Goal: Information Seeking & Learning: Learn about a topic

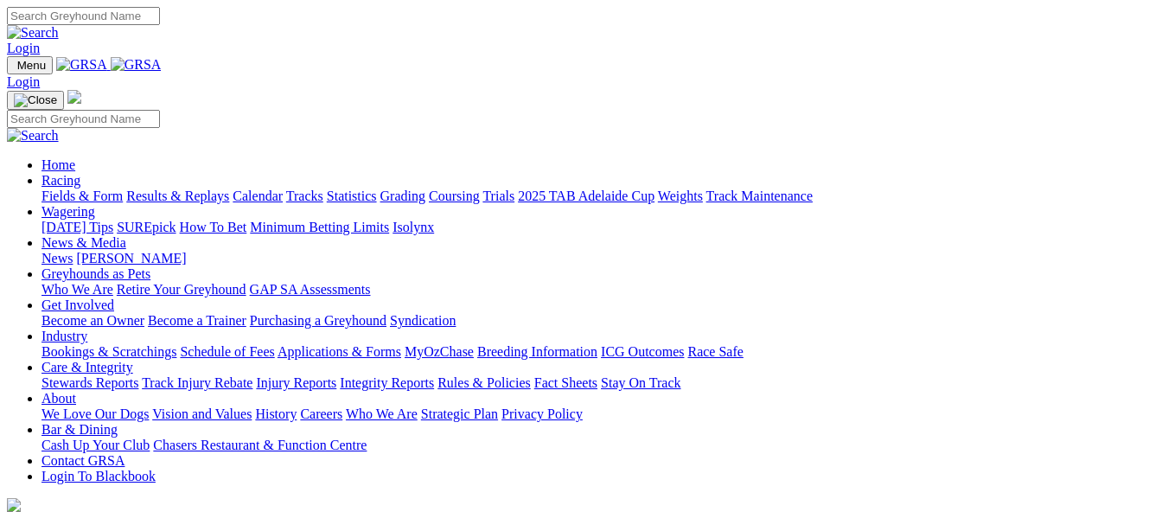
click at [283, 188] on link "Calendar" at bounding box center [258, 195] width 50 height 15
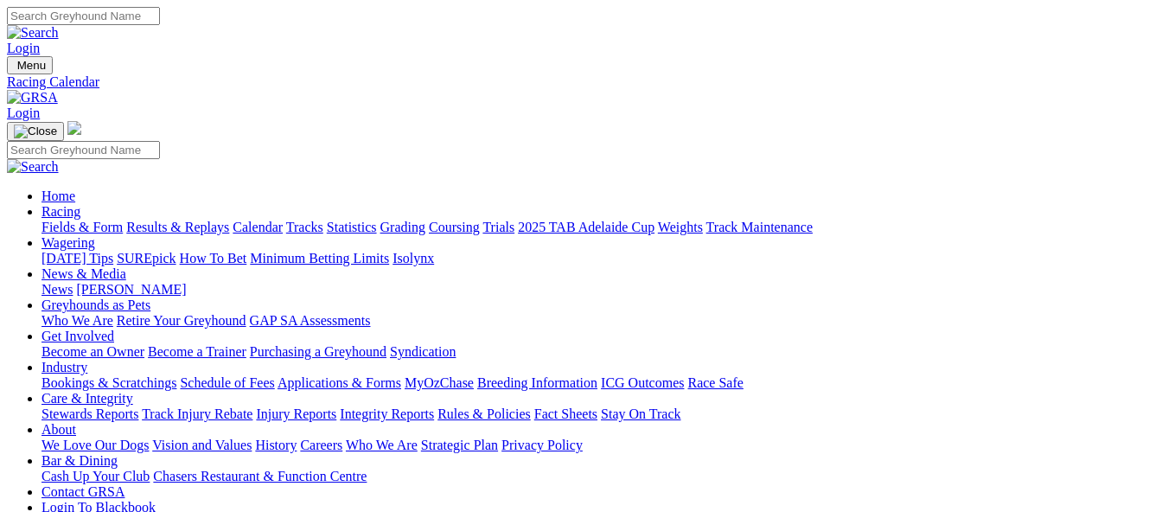
scroll to position [259, 0]
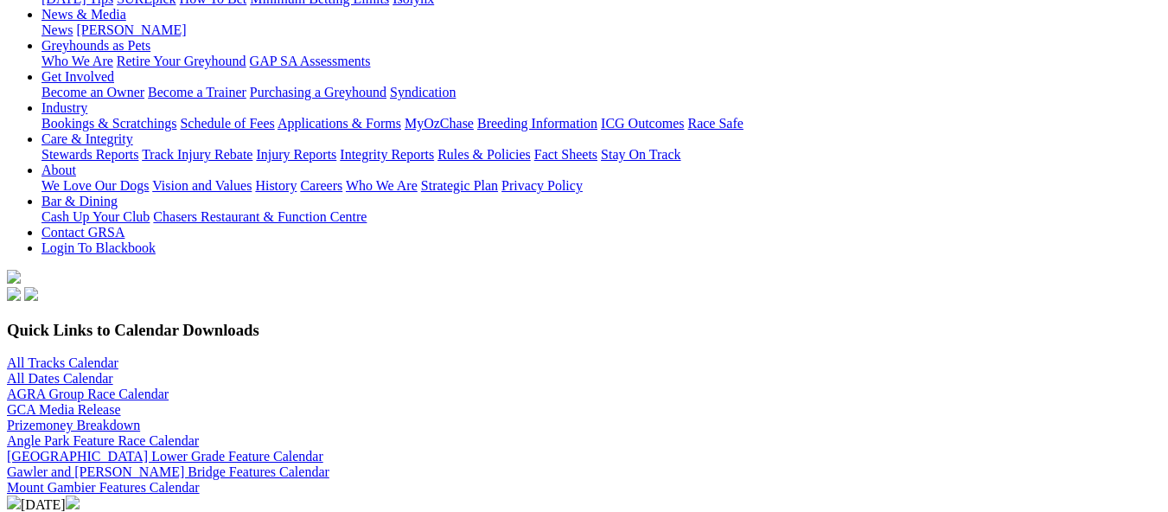
click at [183, 511] on select "All SA Tracks [GEOGRAPHIC_DATA] Gawler [GEOGRAPHIC_DATA] [PERSON_NAME][GEOGRAPH…" at bounding box center [95, 521] width 176 height 16
select select "2"
click at [134, 511] on select "All SA Tracks [GEOGRAPHIC_DATA] Gawler [GEOGRAPHIC_DATA] [PERSON_NAME][GEOGRAPH…" at bounding box center [95, 521] width 176 height 16
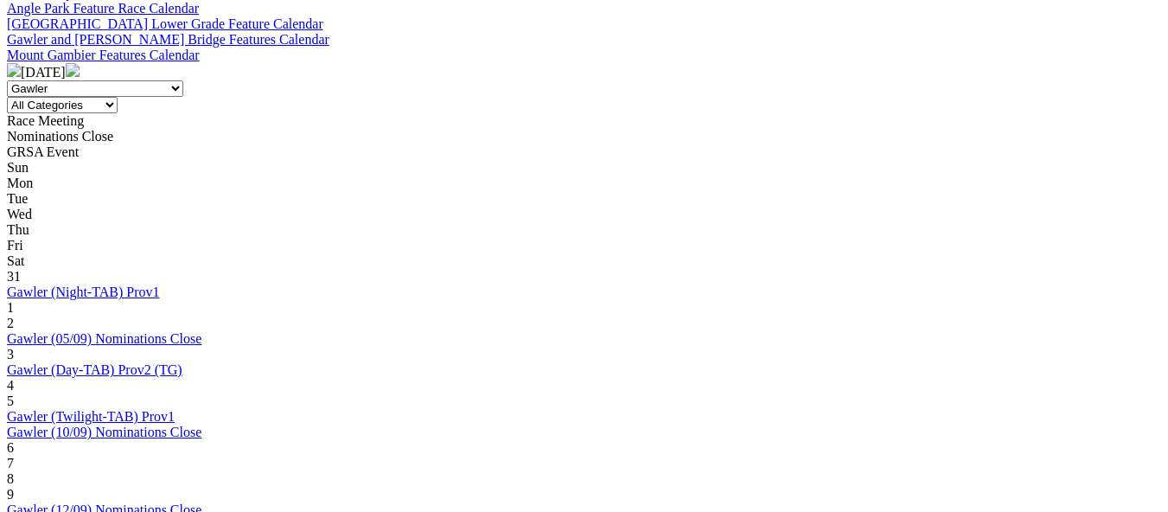
scroll to position [778, 0]
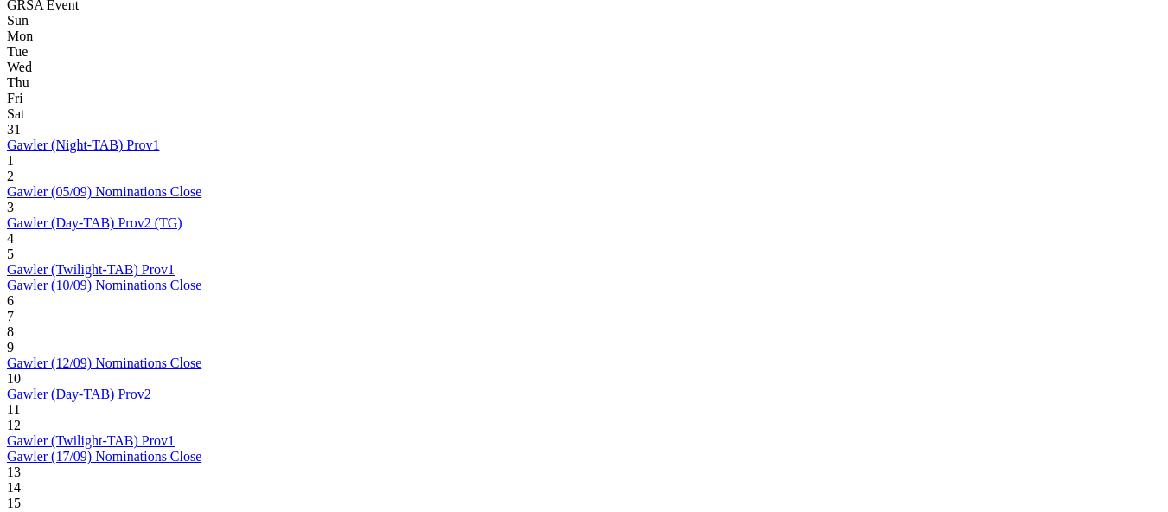
scroll to position [865, 0]
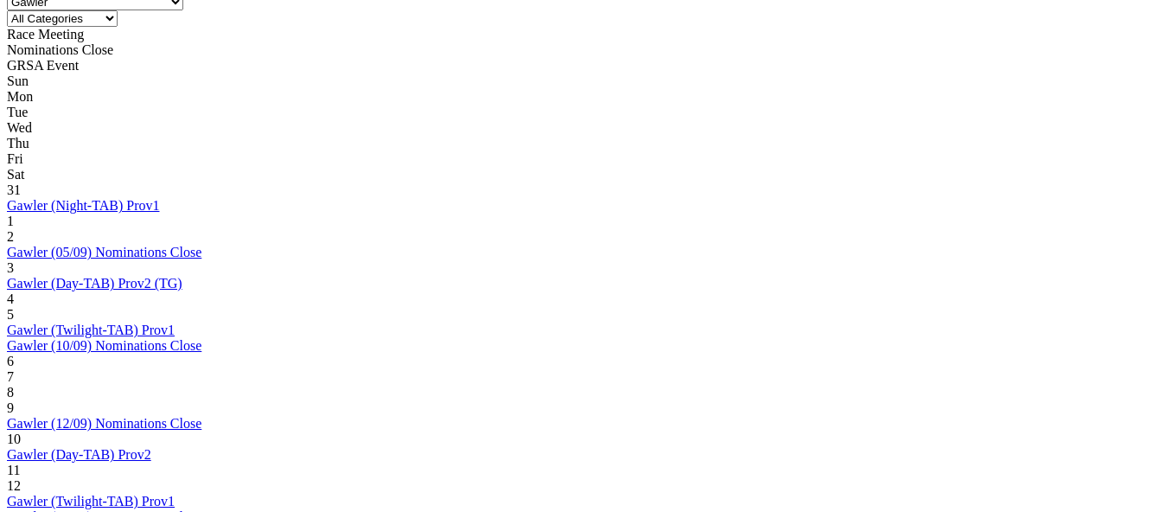
scroll to position [865, 0]
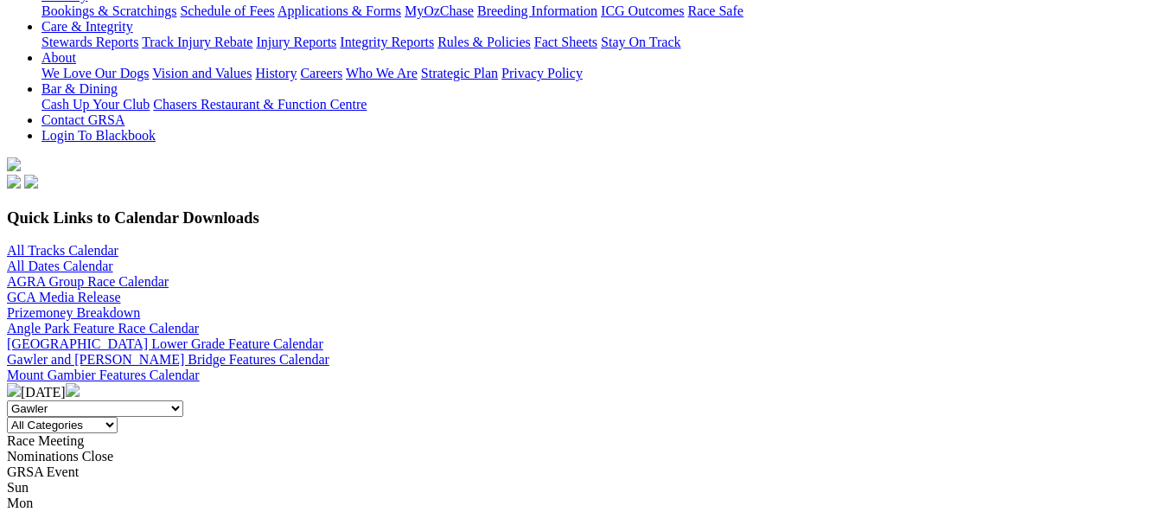
scroll to position [346, 0]
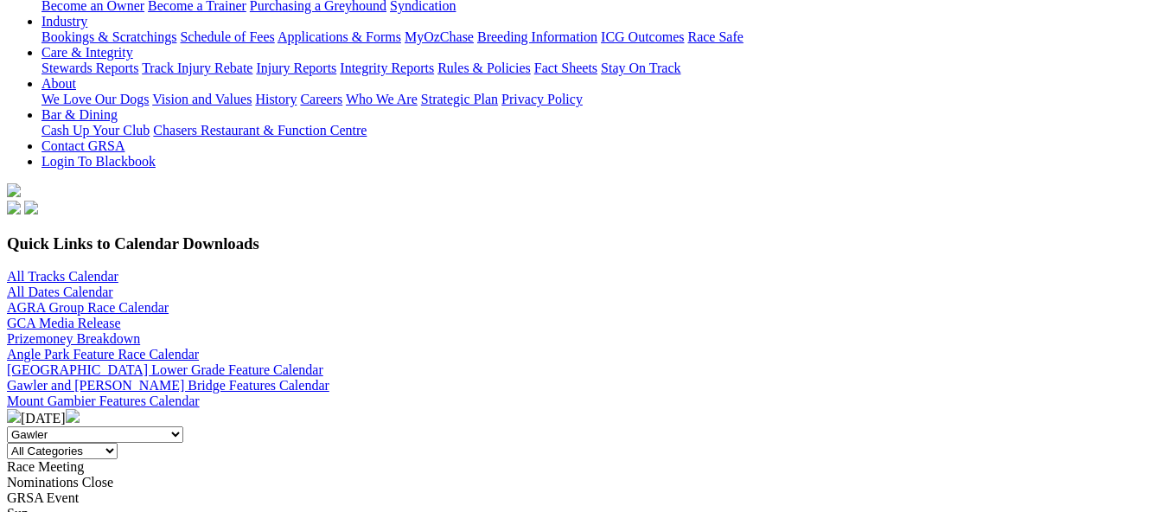
click at [80, 409] on img at bounding box center [73, 416] width 14 height 14
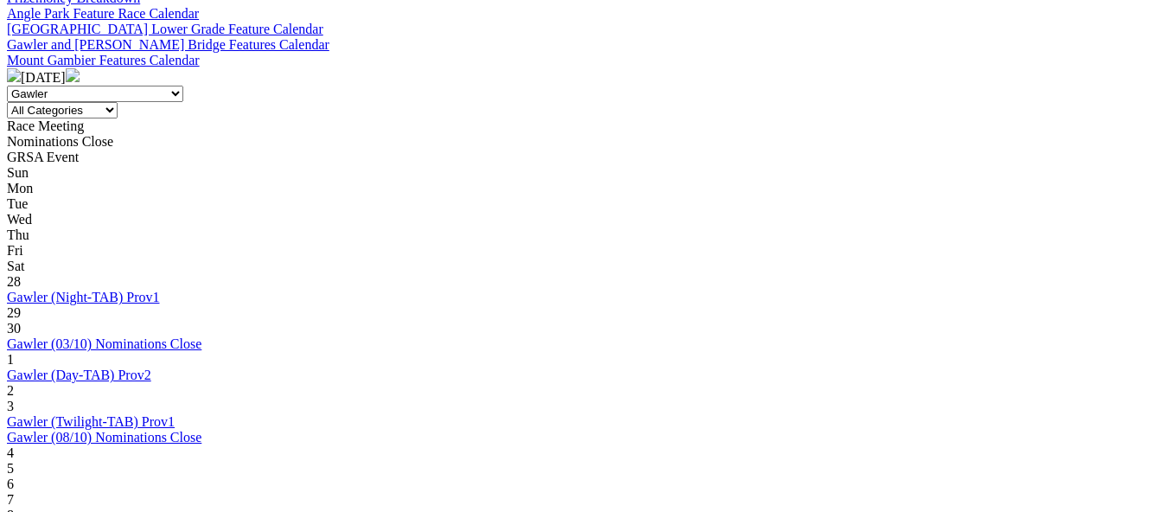
scroll to position [692, 0]
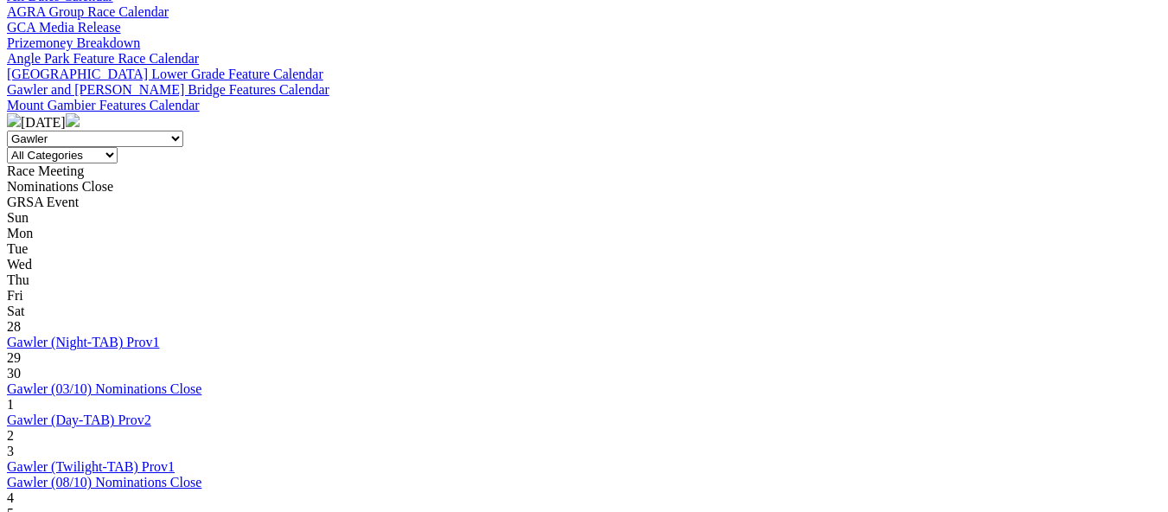
scroll to position [692, 0]
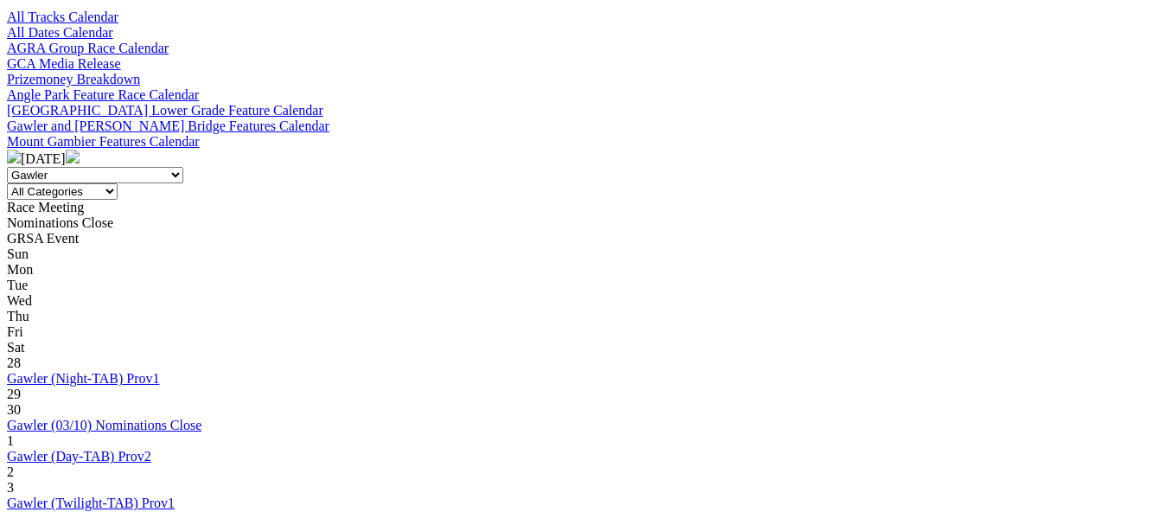
scroll to position [519, 0]
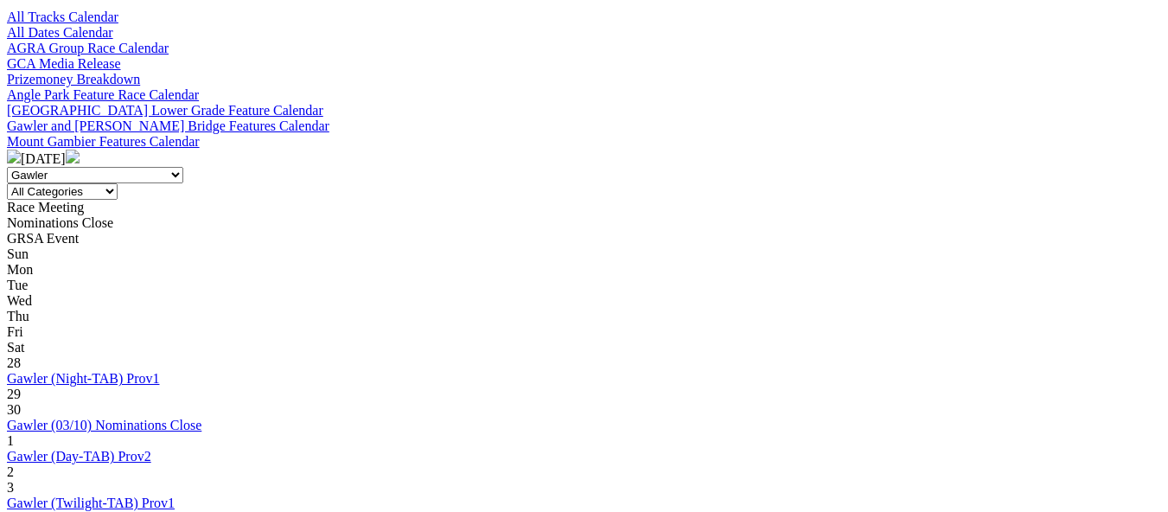
scroll to position [692, 0]
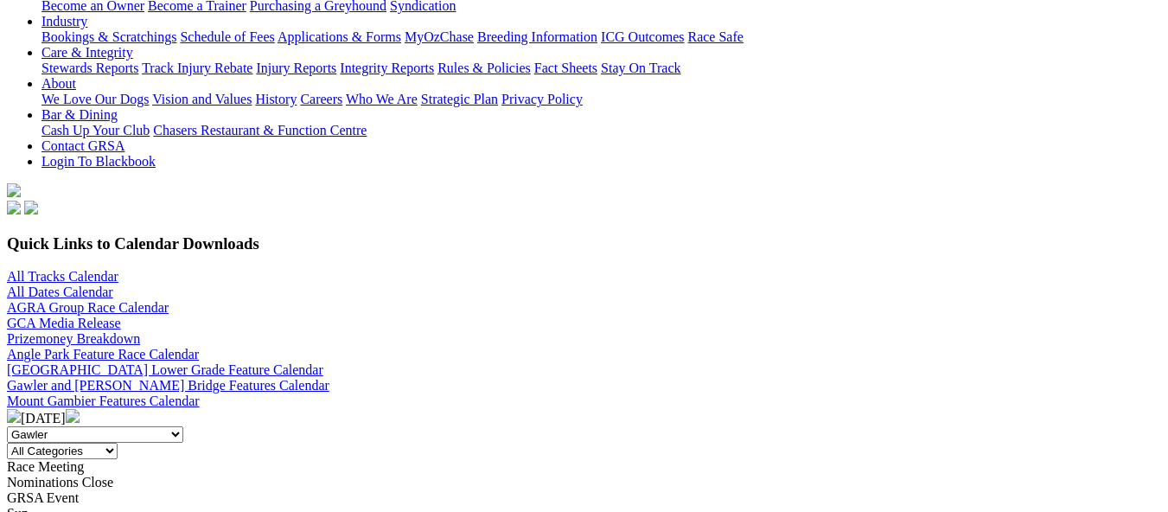
scroll to position [432, 0]
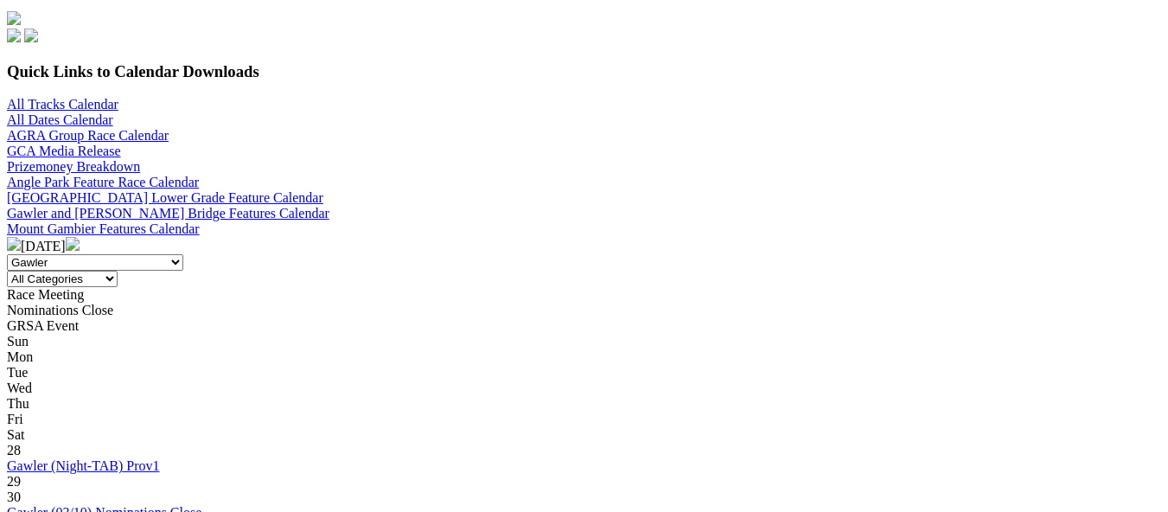
scroll to position [519, 0]
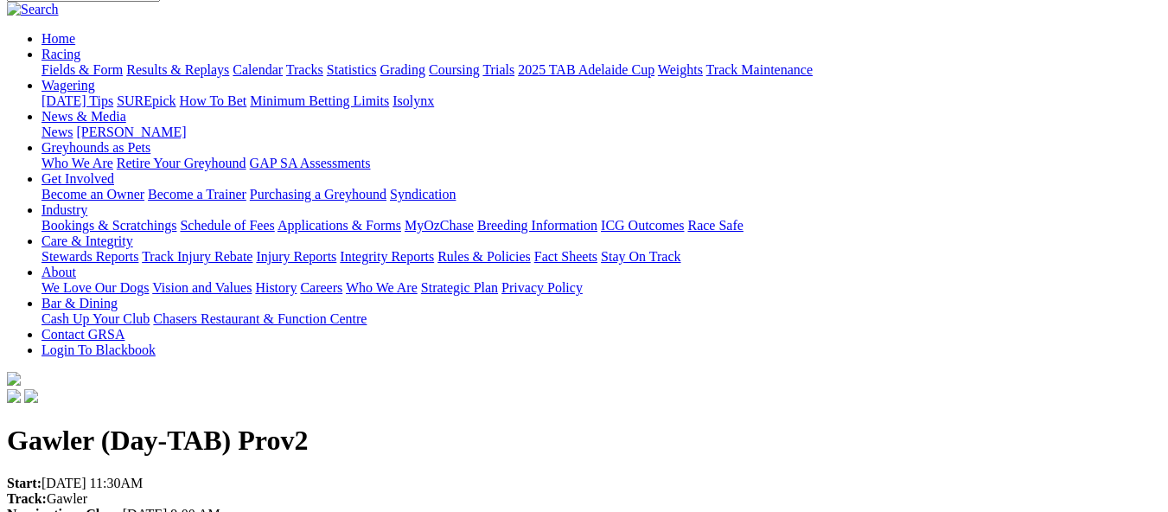
scroll to position [86, 0]
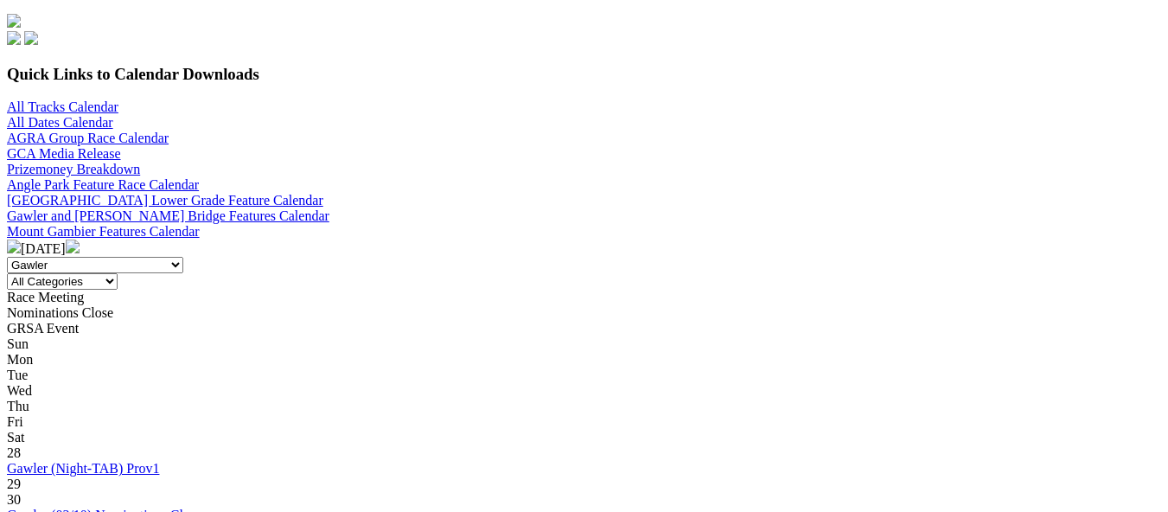
scroll to position [519, 0]
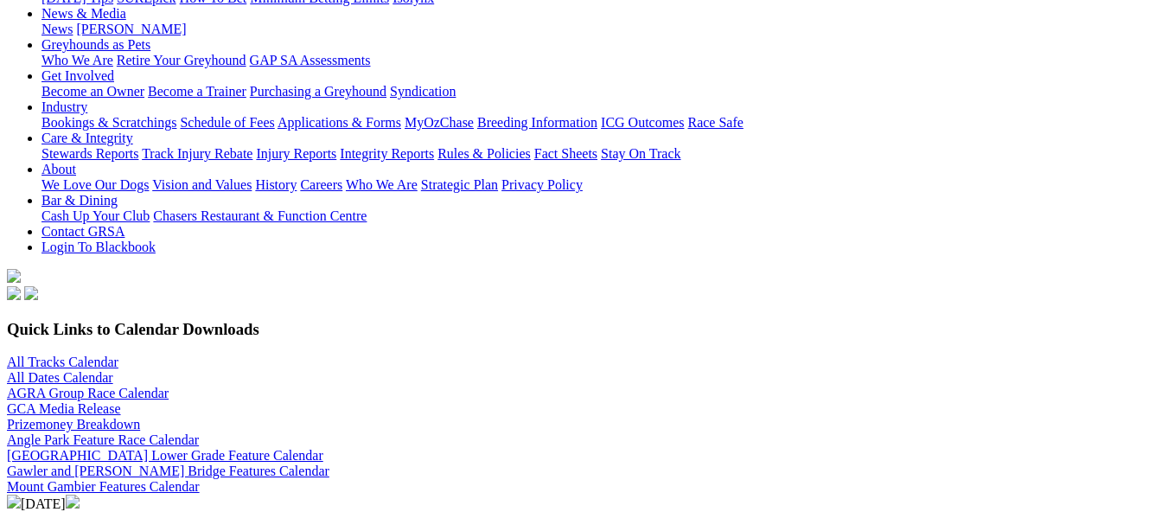
scroll to position [259, 0]
click at [183, 511] on select "All SA Tracks [GEOGRAPHIC_DATA] Gawler [GEOGRAPHIC_DATA] [PERSON_NAME][GEOGRAPH…" at bounding box center [95, 521] width 176 height 16
select select "1"
click at [134, 511] on select "All SA Tracks [GEOGRAPHIC_DATA] Gawler [GEOGRAPHIC_DATA] [PERSON_NAME][GEOGRAPH…" at bounding box center [95, 521] width 176 height 16
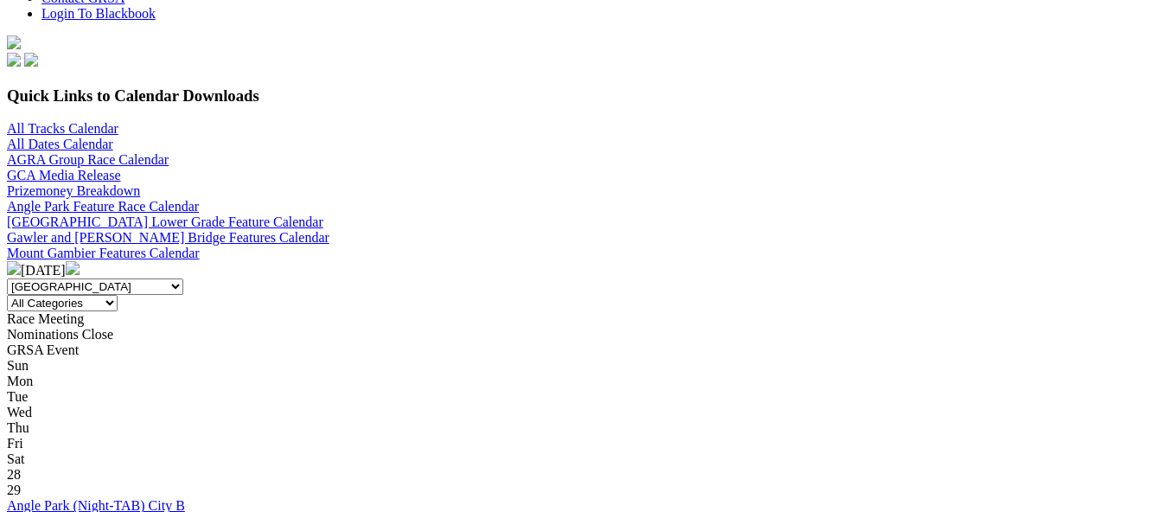
scroll to position [519, 0]
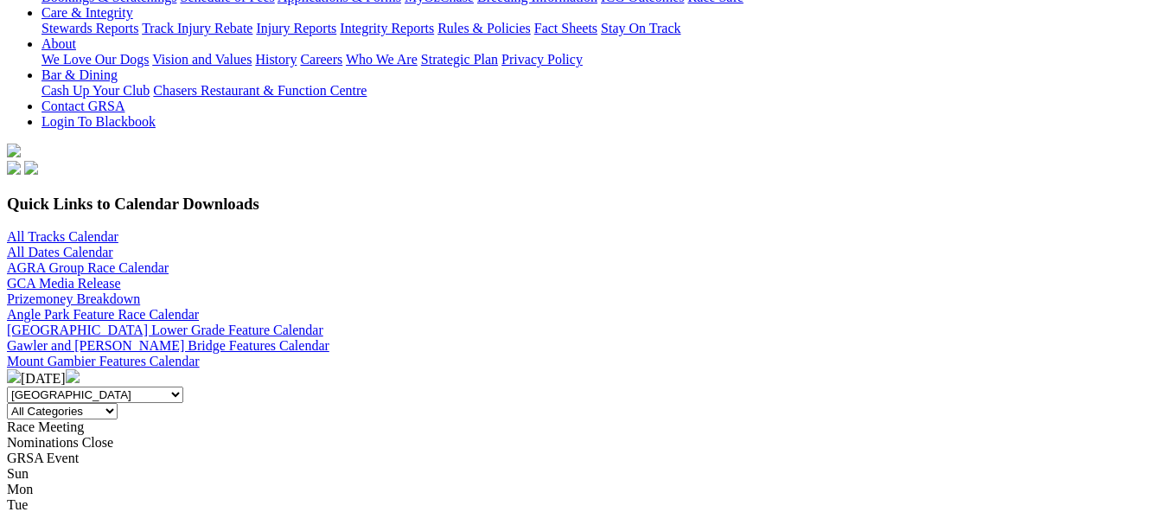
scroll to position [432, 0]
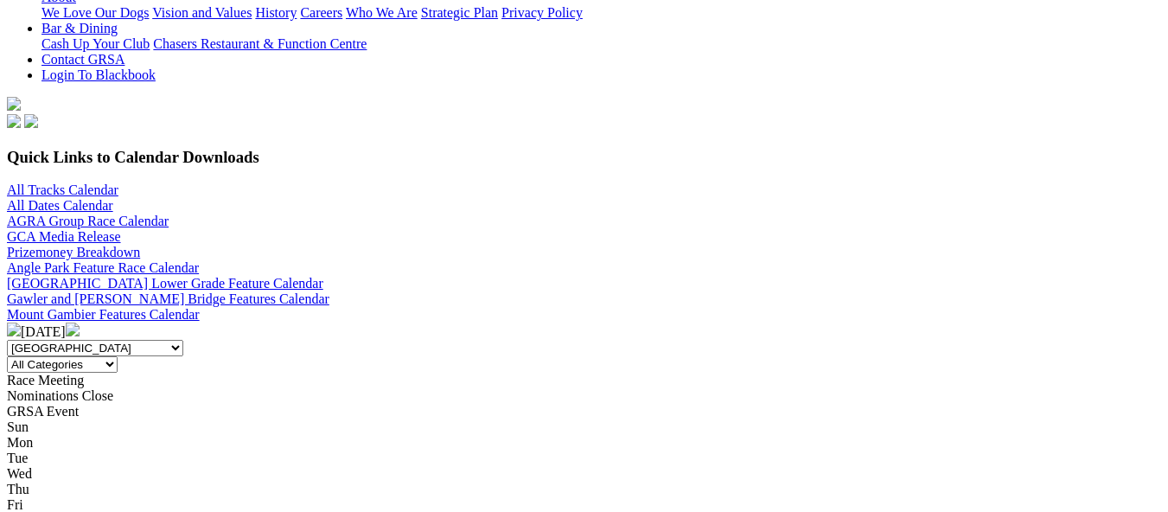
click at [183, 340] on select "All SA Tracks Angle Park Gawler Mount Gambier Murray Bridge Virginia GOTBA Cour…" at bounding box center [95, 348] width 176 height 16
select select "4"
click at [134, 340] on select "All SA Tracks Angle Park Gawler Mount Gambier Murray Bridge Virginia GOTBA Cour…" at bounding box center [95, 348] width 176 height 16
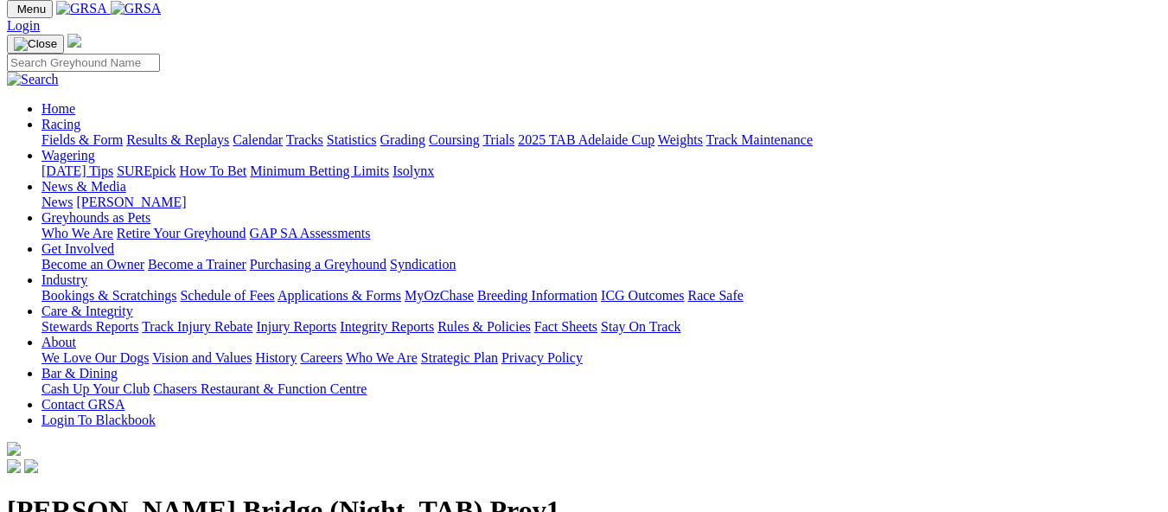
scroll to position [86, 0]
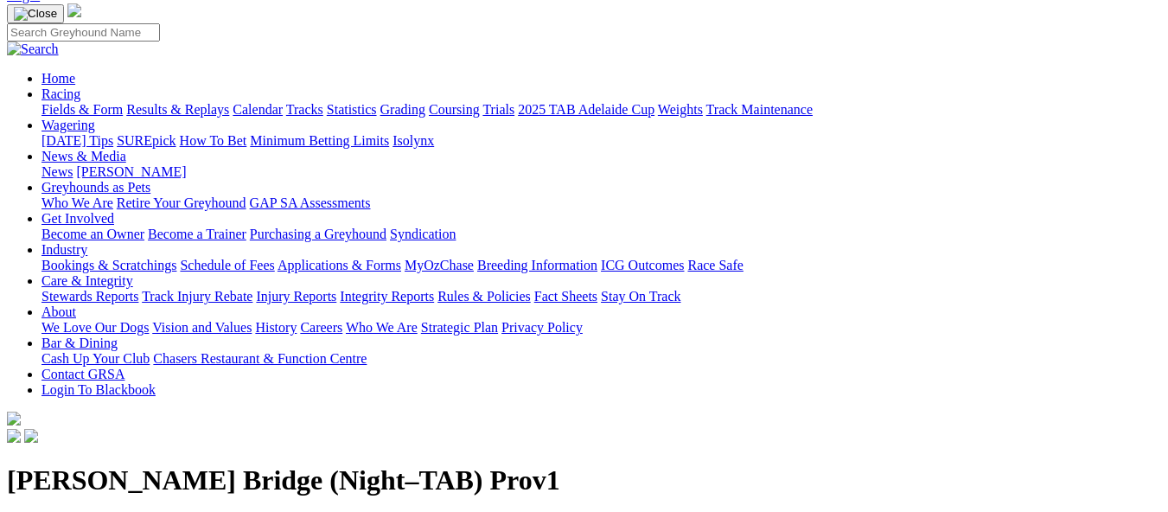
drag, startPoint x: 182, startPoint y: 1, endPoint x: 570, endPoint y: 154, distance: 416.5
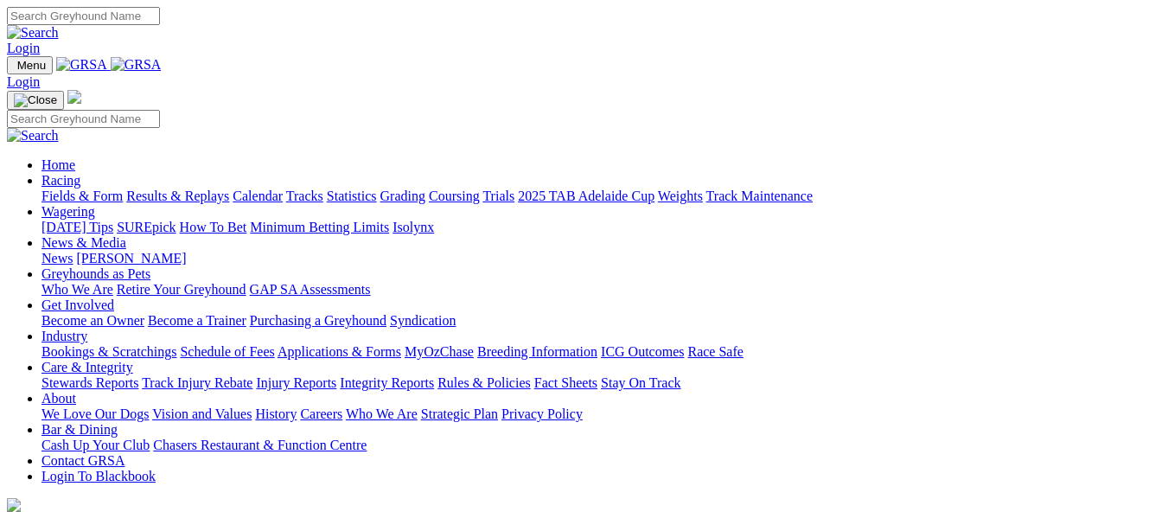
click at [80, 173] on link "Racing" at bounding box center [61, 180] width 39 height 15
click at [208, 188] on link "Results & Replays" at bounding box center [177, 195] width 103 height 15
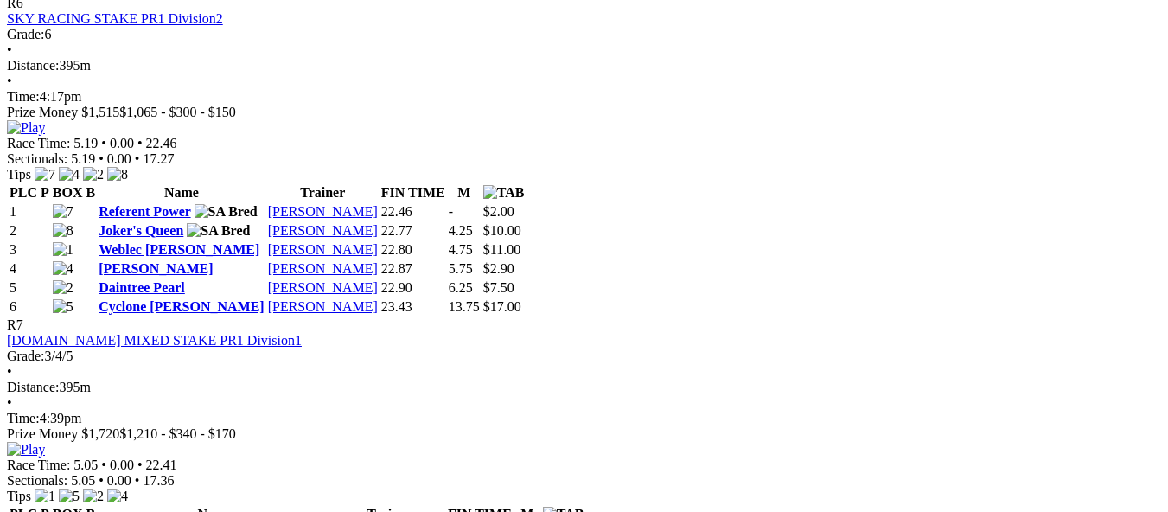
scroll to position [2335, 0]
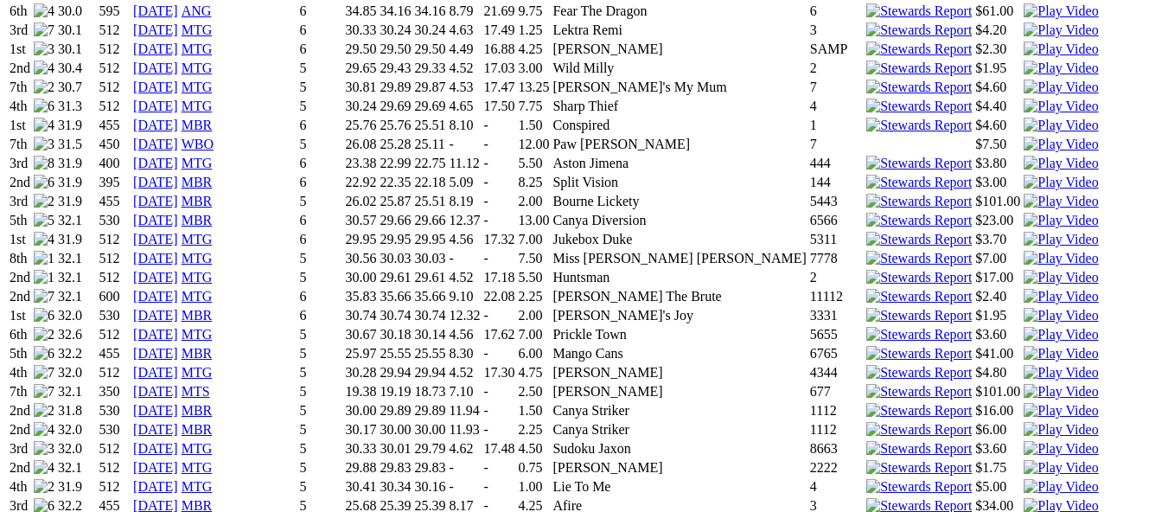
scroll to position [1902, 0]
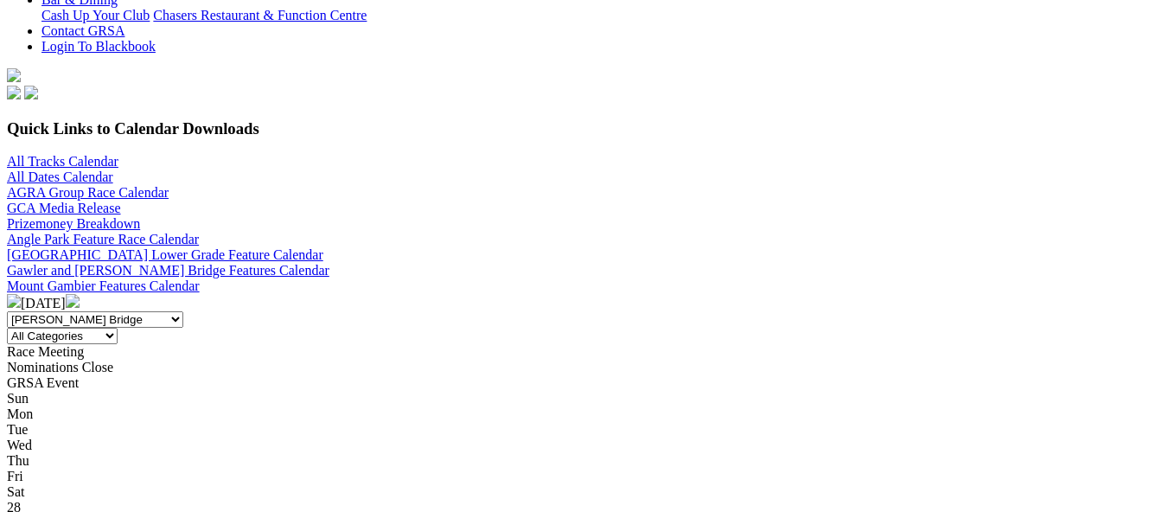
scroll to position [605, 15]
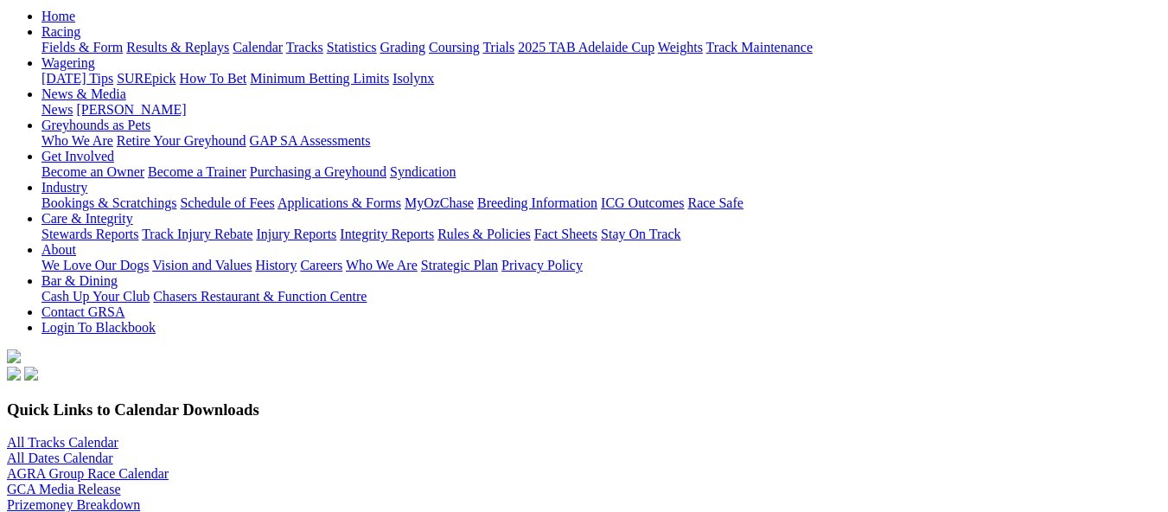
scroll to position [173, 15]
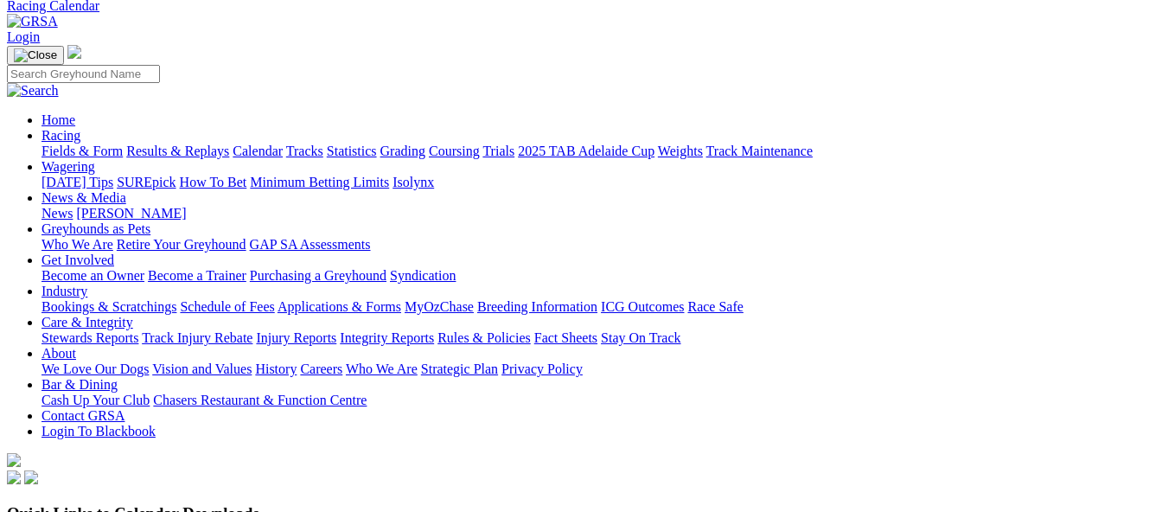
scroll to position [346, 15]
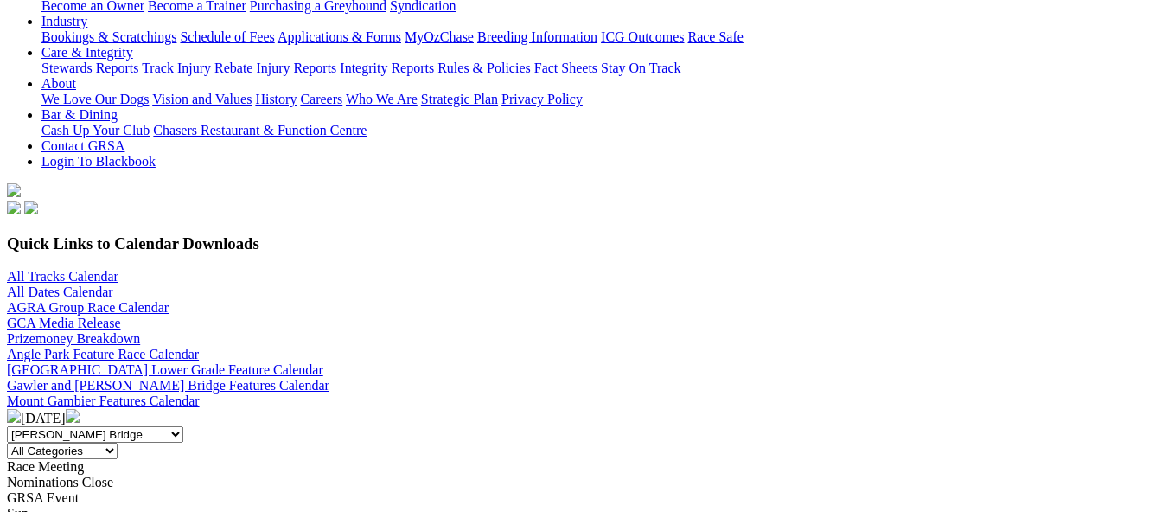
click at [183, 426] on select "All SA Tracks Angle Park Gawler Mount Gambier Murray Bridge Virginia GOTBA Cour…" at bounding box center [95, 434] width 176 height 16
select select "2"
click at [119, 426] on select "All SA Tracks Angle Park Gawler Mount Gambier Murray Bridge Virginia GOTBA Cour…" at bounding box center [95, 434] width 176 height 16
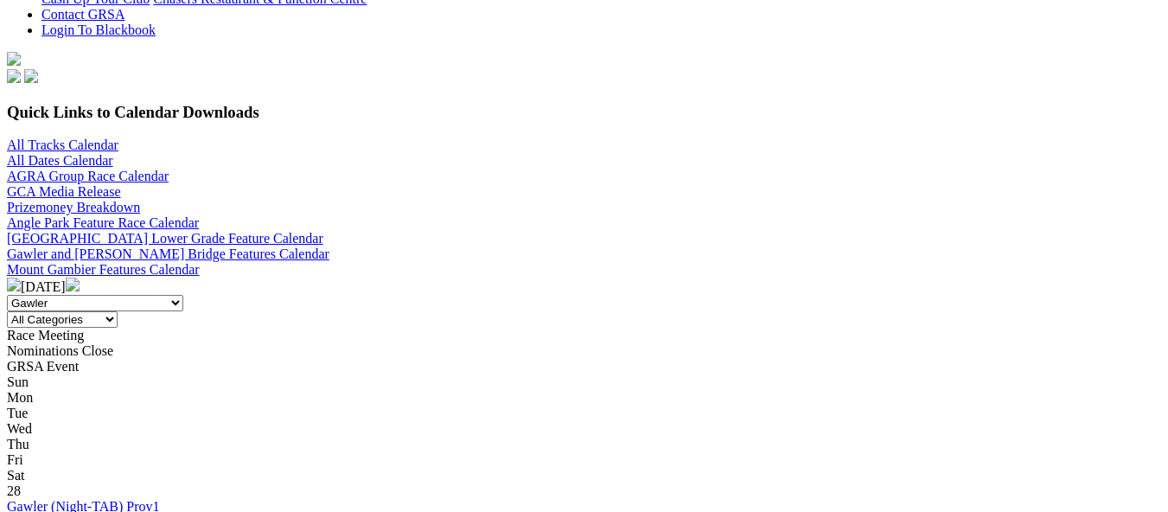
scroll to position [519, 0]
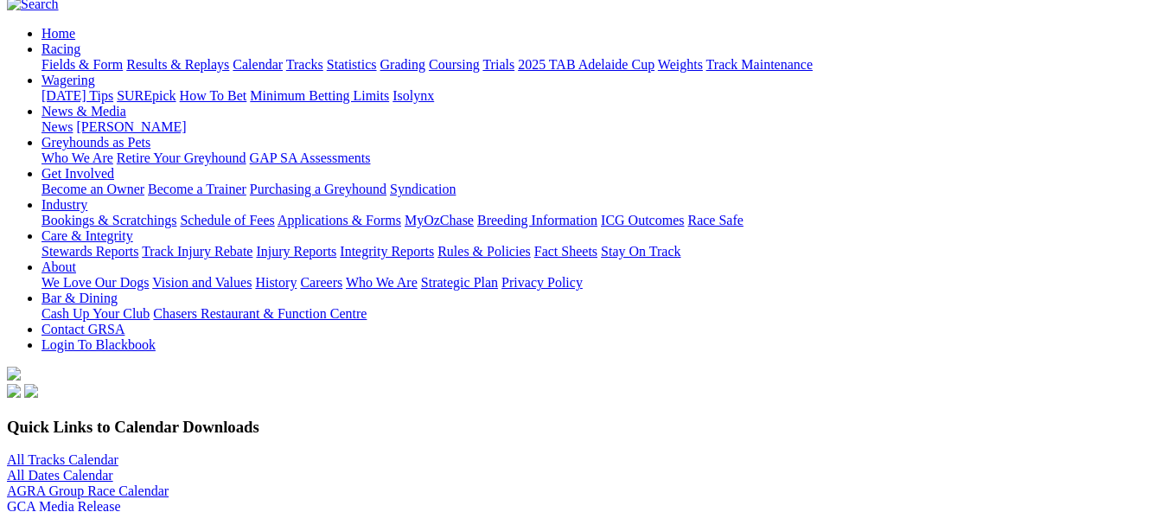
scroll to position [519, 0]
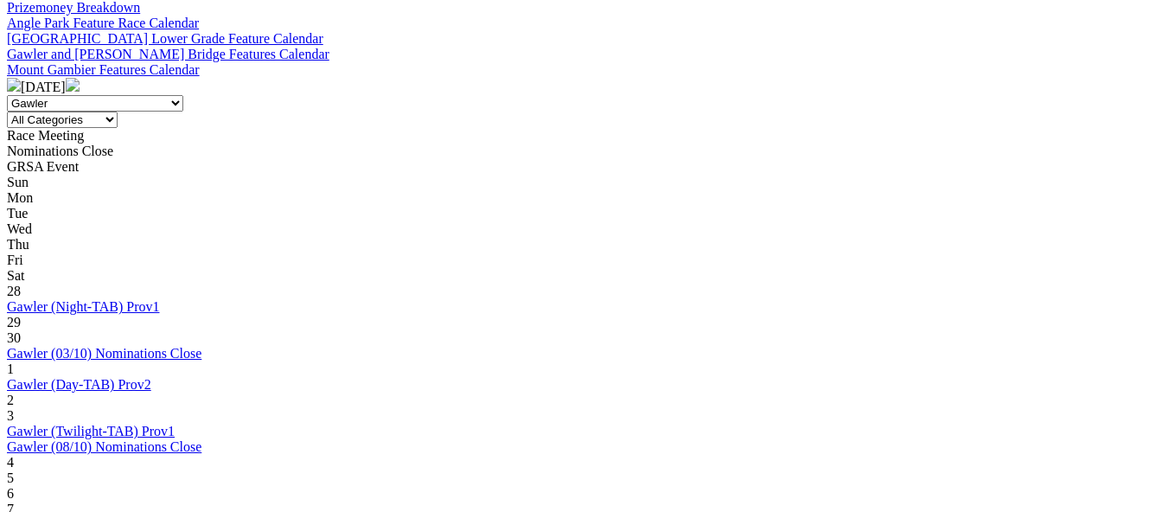
scroll to position [692, 0]
